Goal: Task Accomplishment & Management: Complete application form

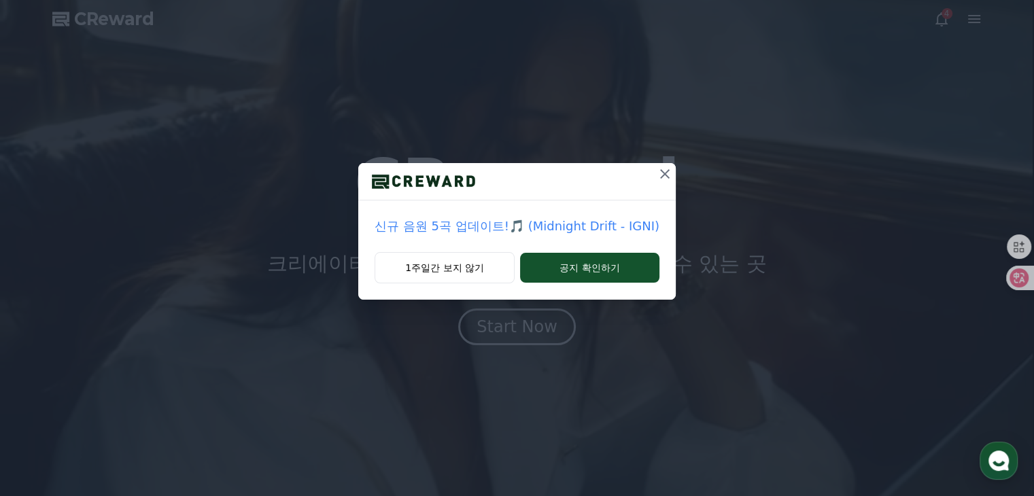
click at [658, 173] on icon at bounding box center [665, 174] width 16 height 16
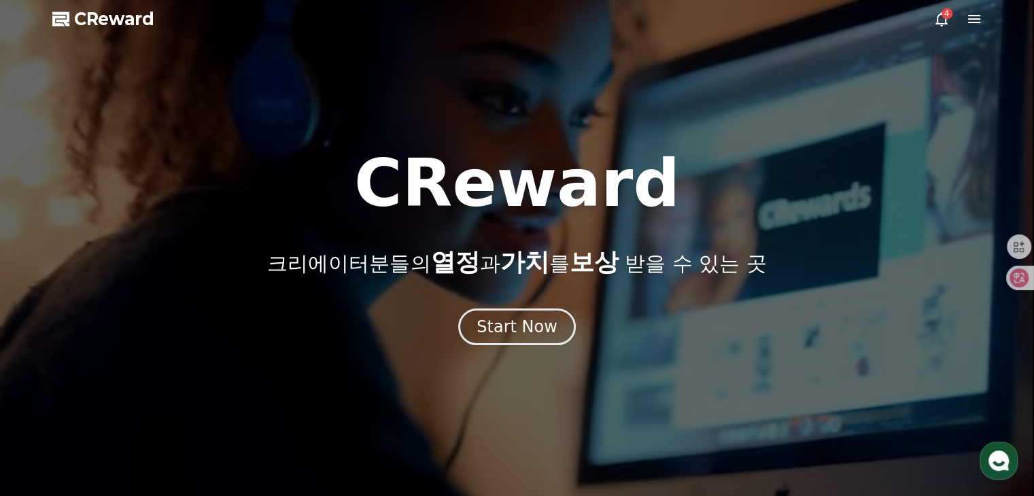
click at [938, 18] on icon at bounding box center [942, 19] width 12 height 14
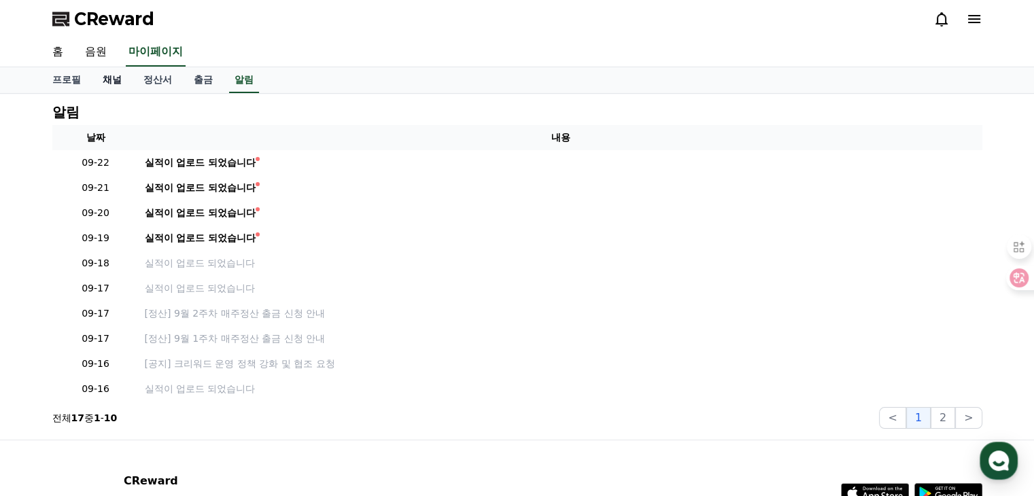
click at [110, 81] on link "채널" at bounding box center [112, 80] width 41 height 26
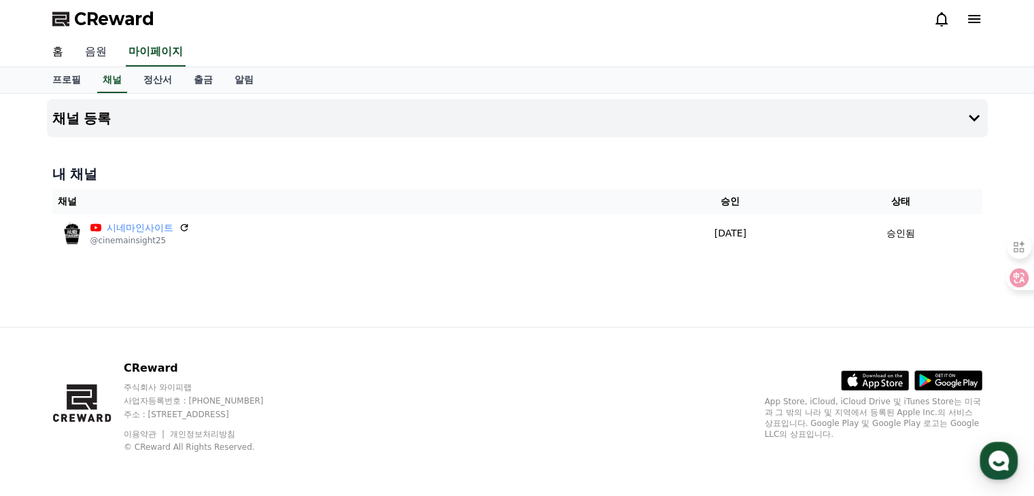
click at [99, 48] on link "음원" at bounding box center [96, 52] width 44 height 29
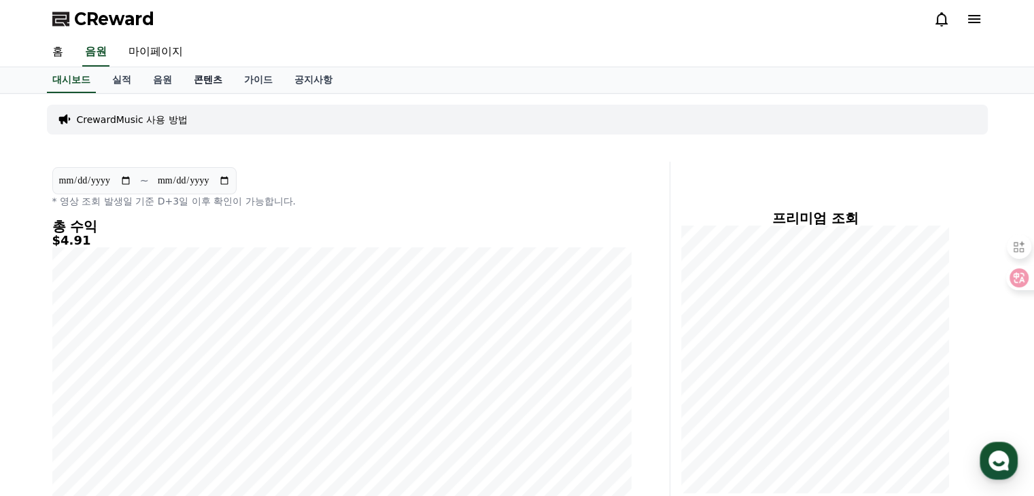
click at [204, 79] on link "콘텐츠" at bounding box center [208, 80] width 50 height 26
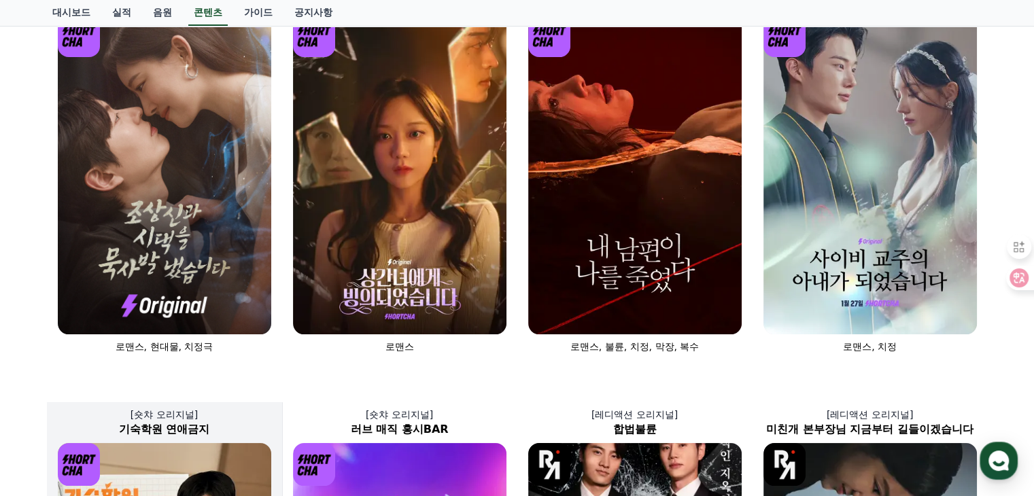
scroll to position [272, 0]
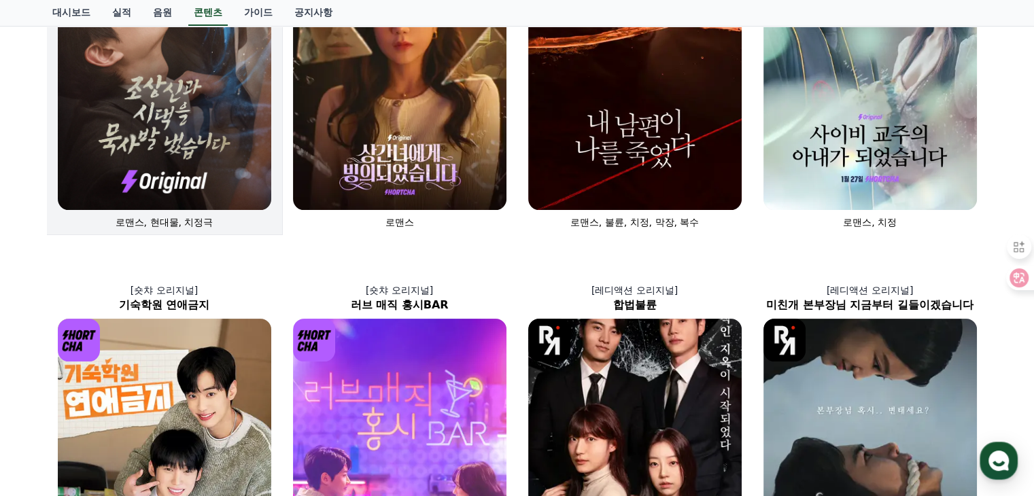
click at [193, 150] on img at bounding box center [165, 50] width 214 height 320
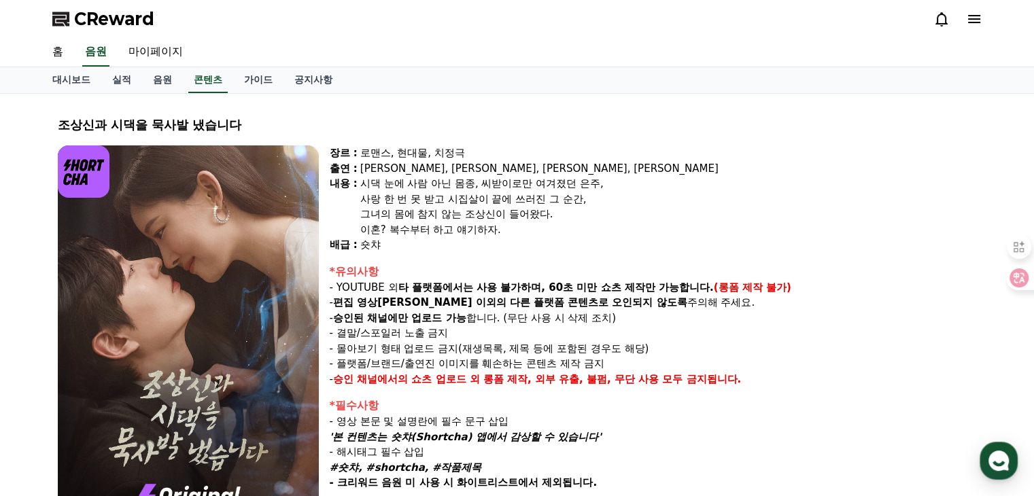
select select
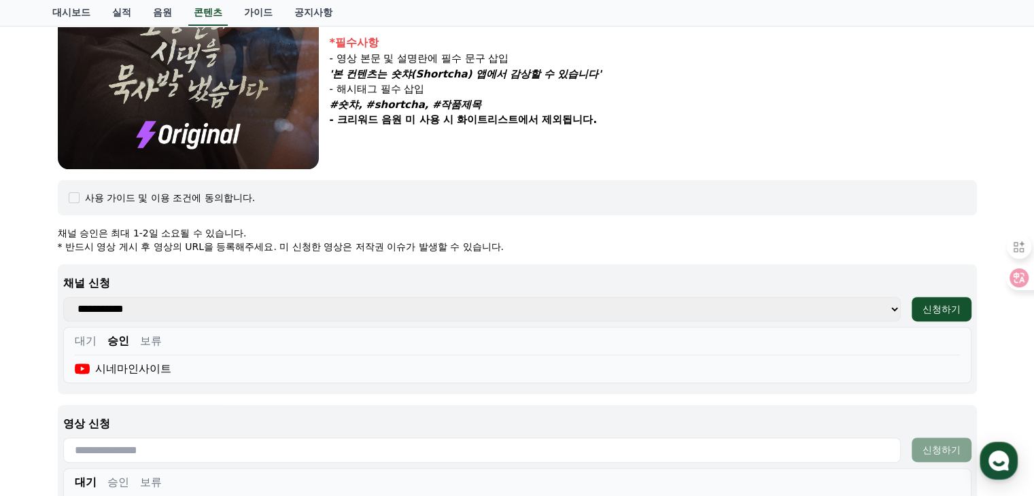
scroll to position [544, 0]
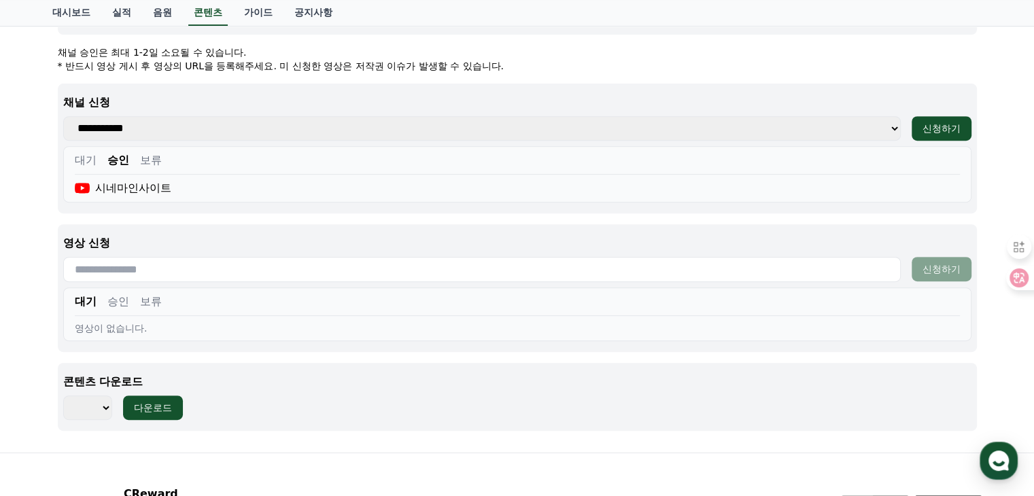
click at [110, 271] on input "text" at bounding box center [482, 269] width 838 height 25
paste input "**********"
type input "**********"
click at [941, 262] on div "신청하기" at bounding box center [942, 269] width 38 height 14
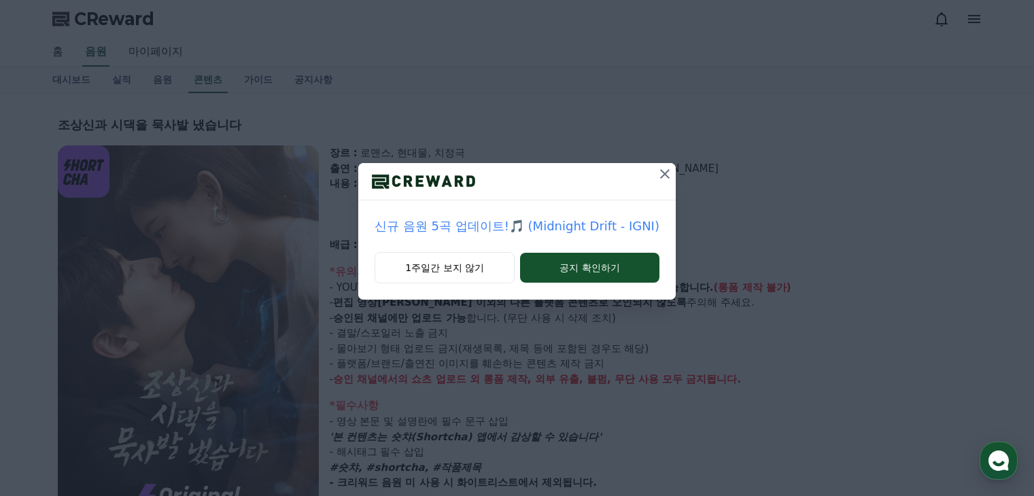
select select
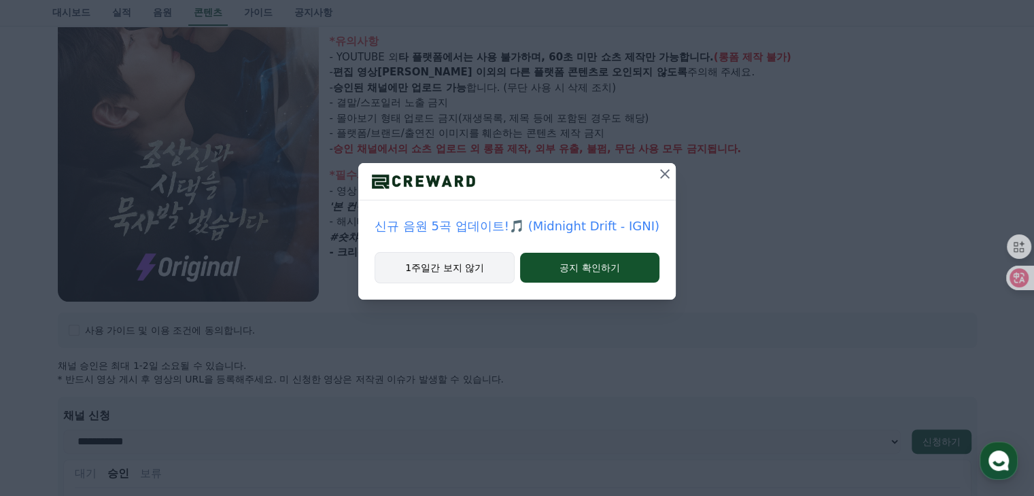
click at [422, 265] on button "1주일간 보지 않기" at bounding box center [445, 267] width 140 height 31
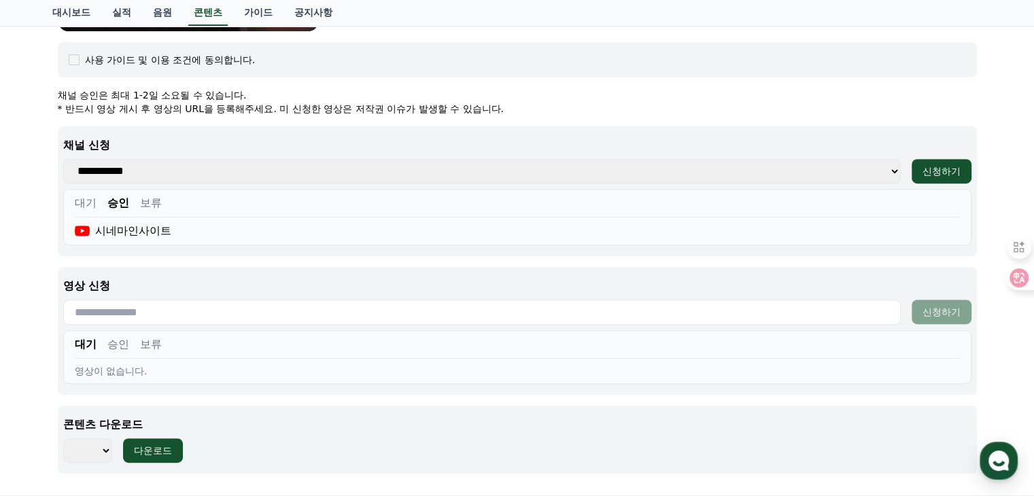
scroll to position [503, 0]
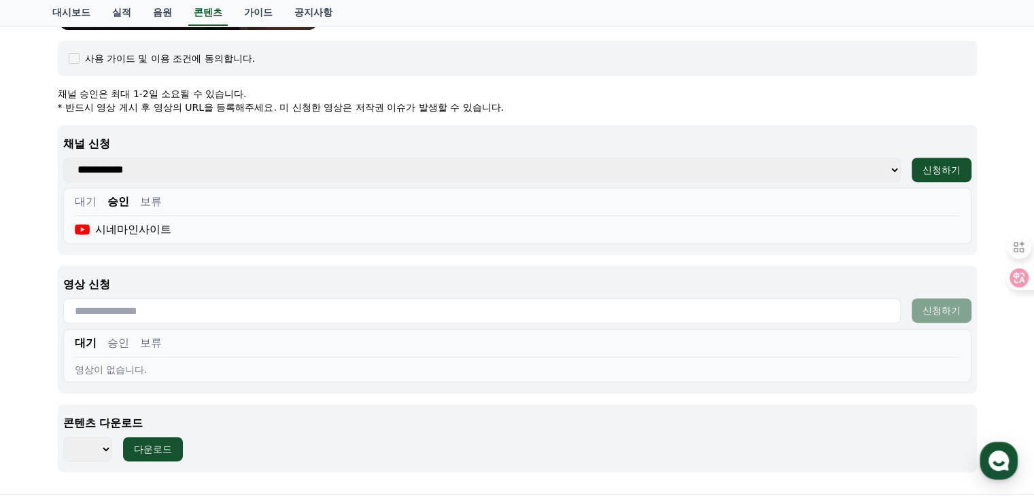
click at [125, 338] on button "승인" at bounding box center [118, 343] width 22 height 16
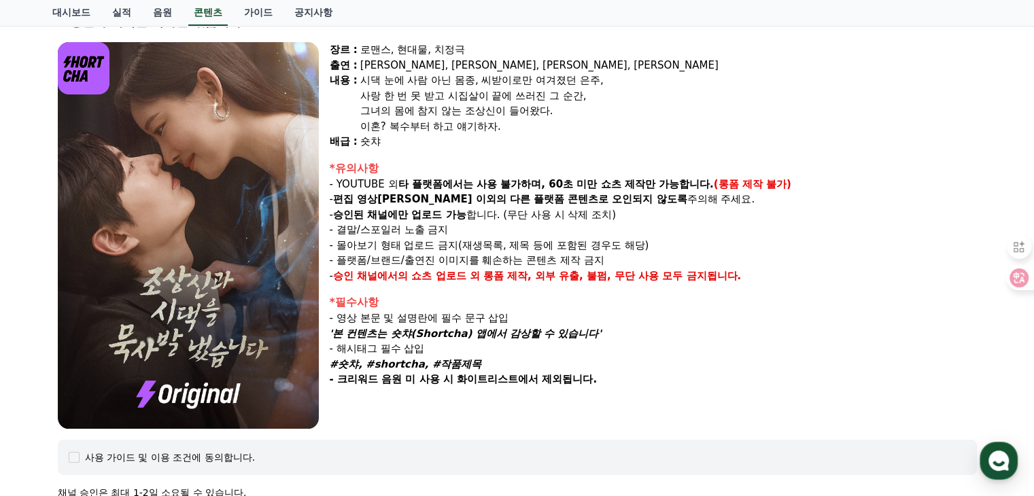
scroll to position [95, 0]
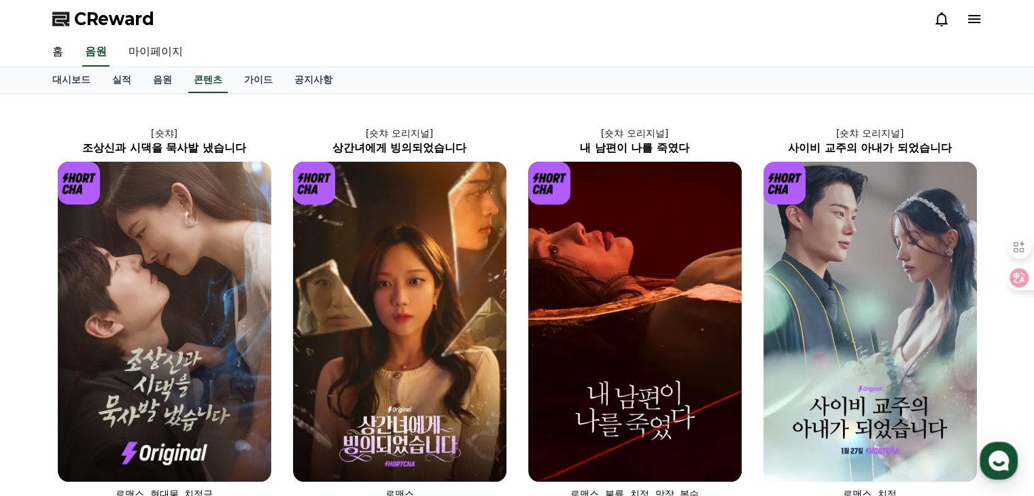
click at [146, 51] on link "마이페이지" at bounding box center [156, 52] width 76 height 29
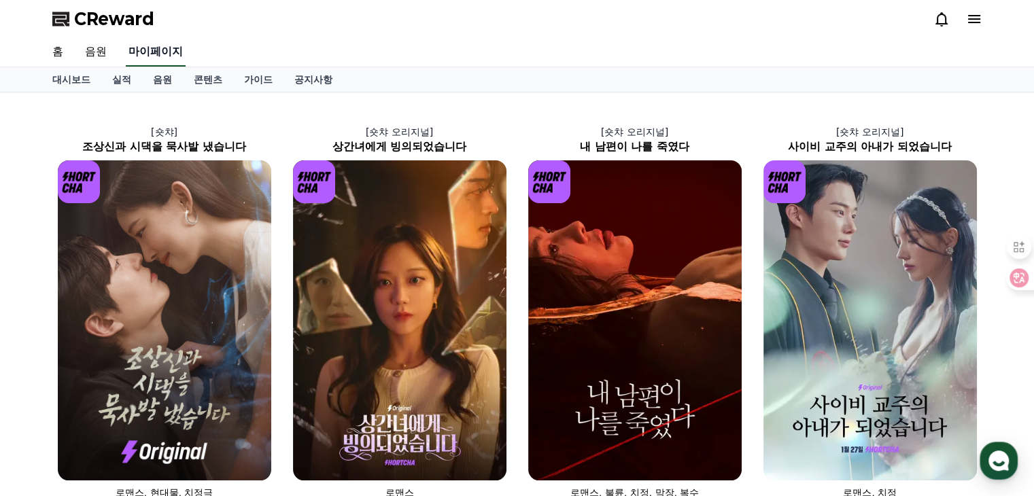
select select "**********"
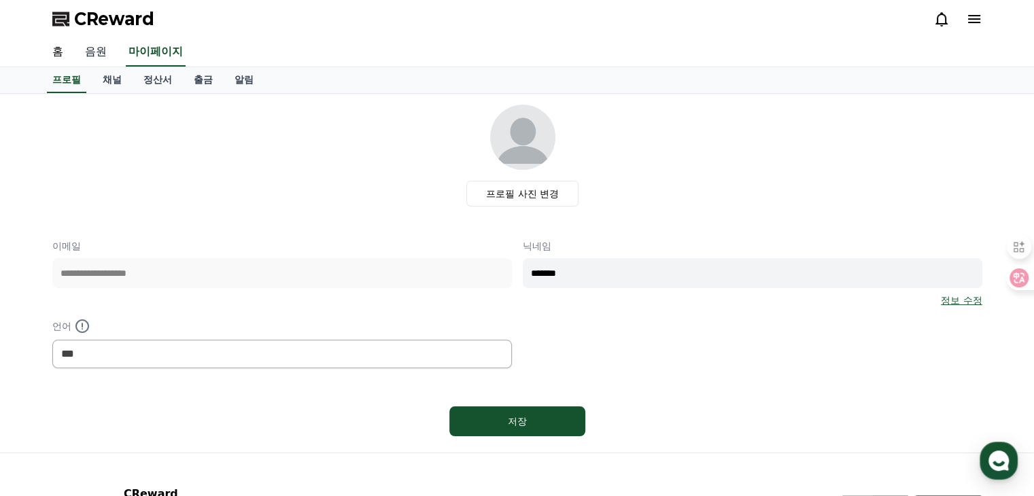
click at [103, 48] on link "음원" at bounding box center [96, 52] width 44 height 29
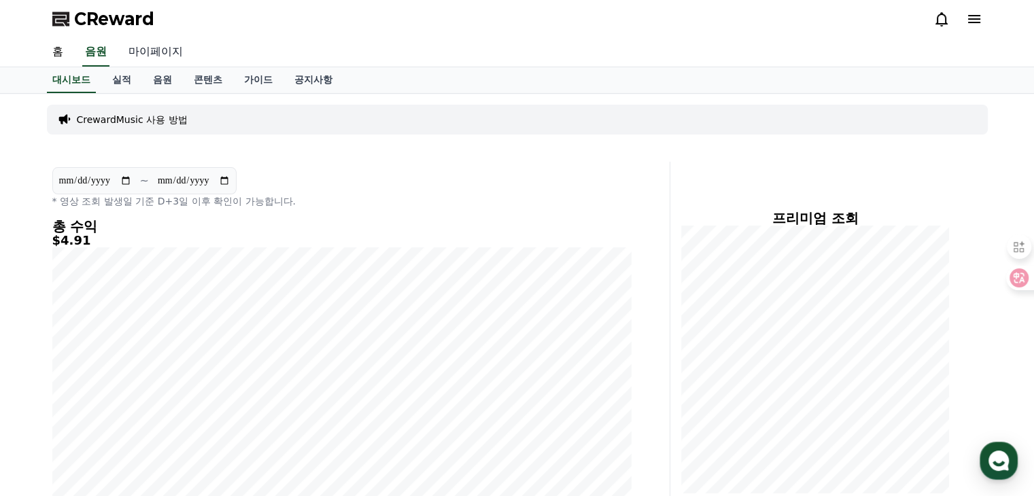
click at [131, 63] on link "마이페이지" at bounding box center [156, 52] width 76 height 29
select select "**********"
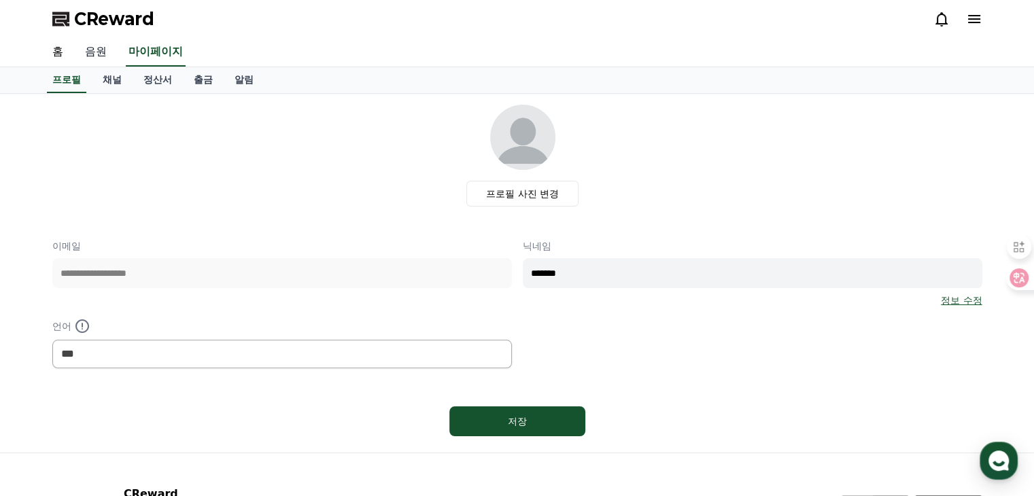
click at [101, 45] on link "음원" at bounding box center [96, 52] width 44 height 29
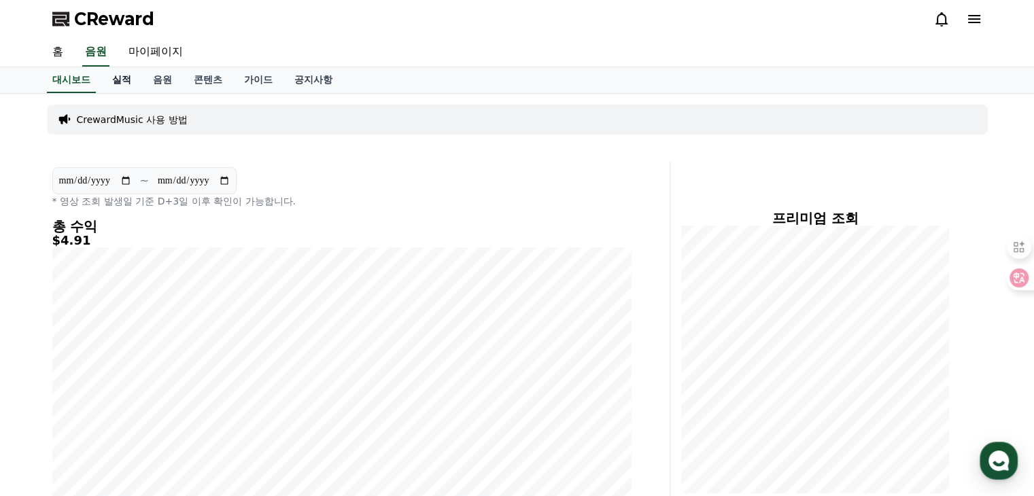
click at [122, 82] on link "실적" at bounding box center [121, 80] width 41 height 26
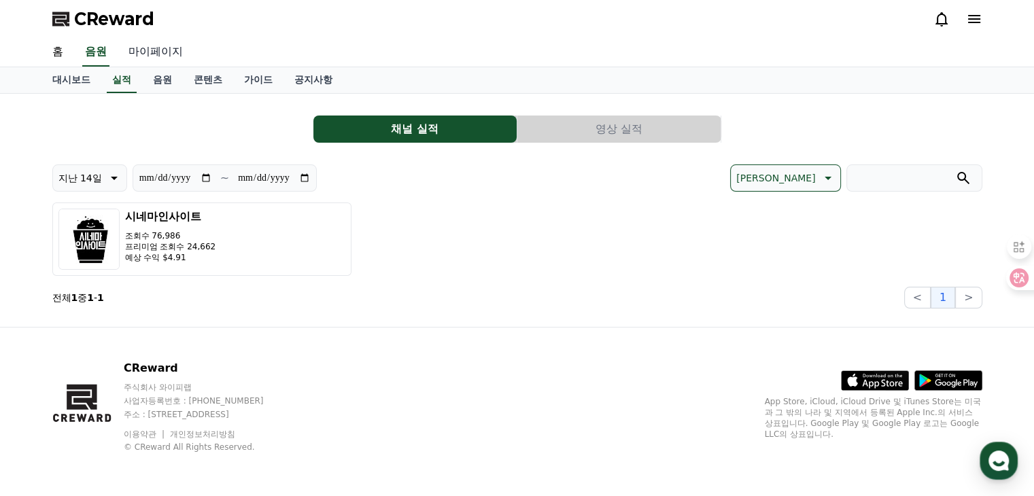
click at [150, 52] on link "마이페이지" at bounding box center [156, 52] width 76 height 29
select select "**********"
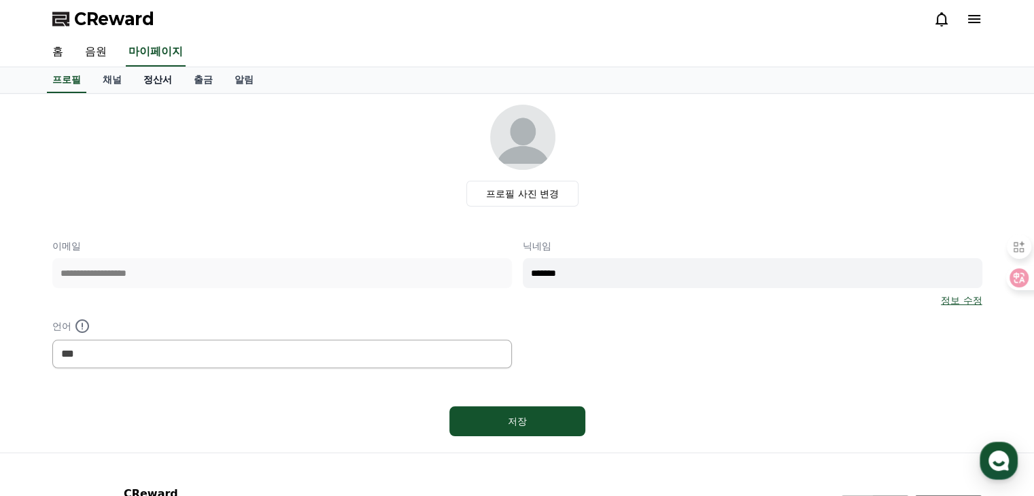
click at [161, 84] on link "정산서" at bounding box center [158, 80] width 50 height 26
